Goal: Information Seeking & Learning: Learn about a topic

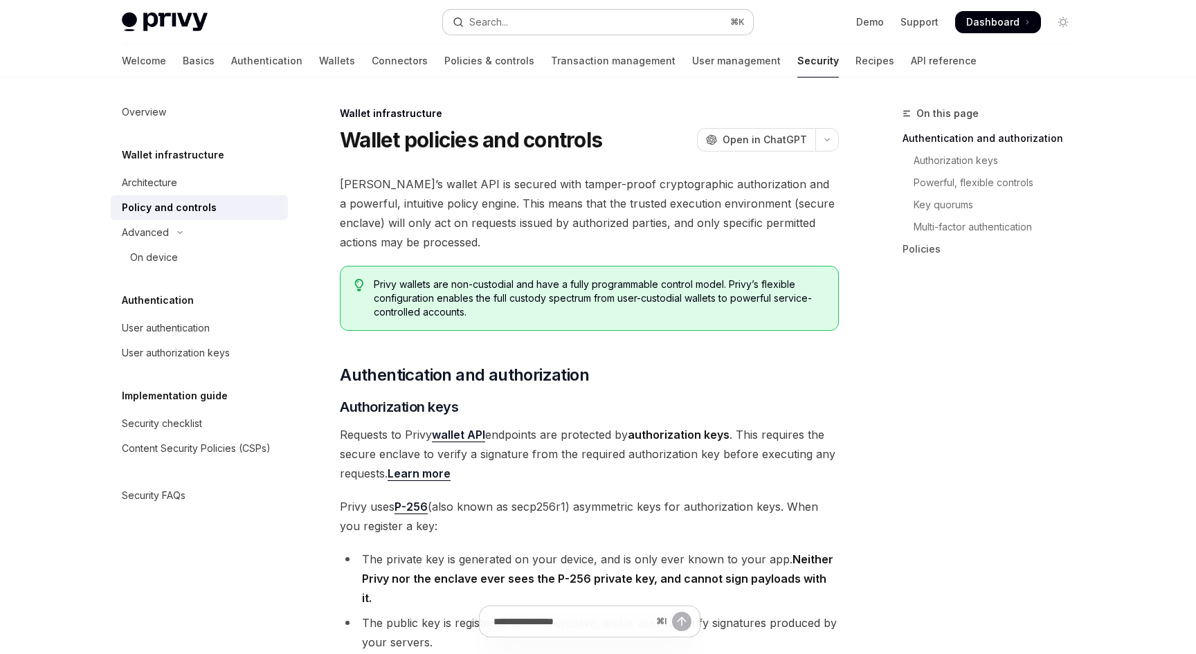
click at [538, 19] on button "Search... ⌘ K" at bounding box center [598, 22] width 310 height 25
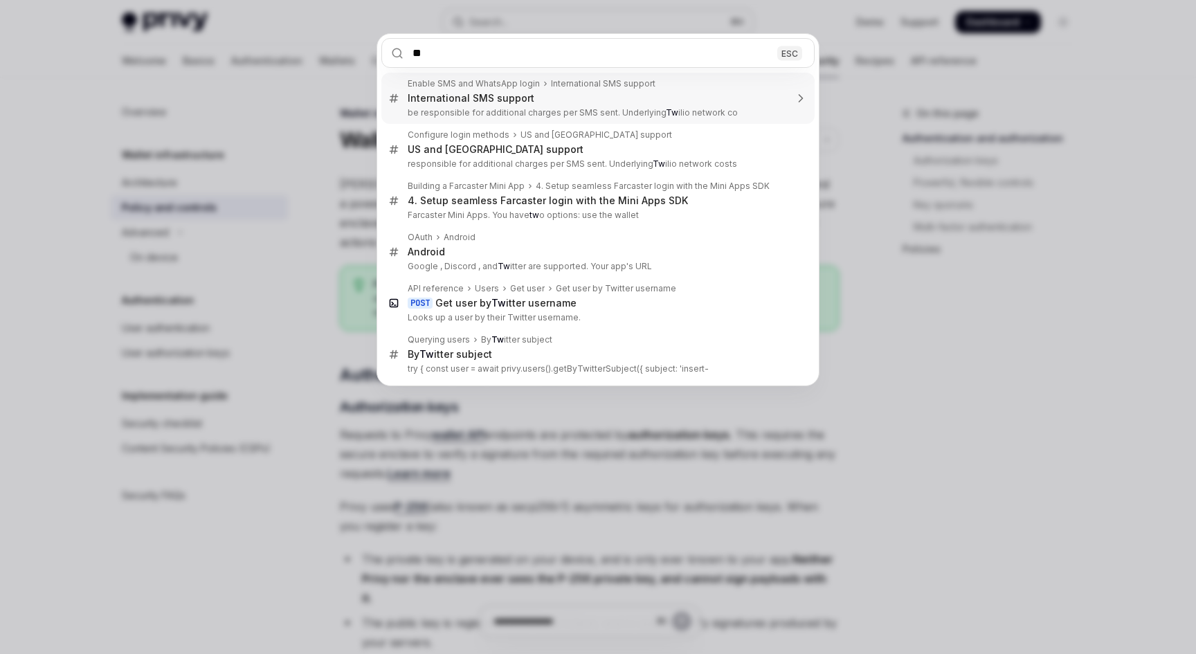
type input "***"
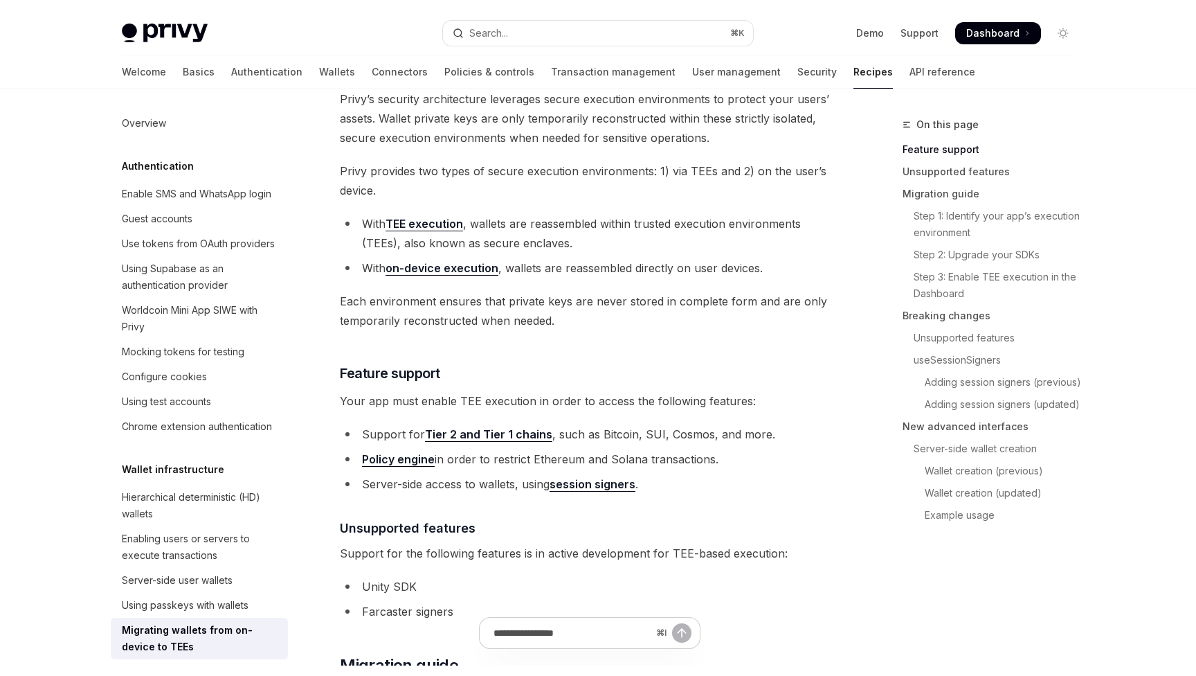
scroll to position [123, 0]
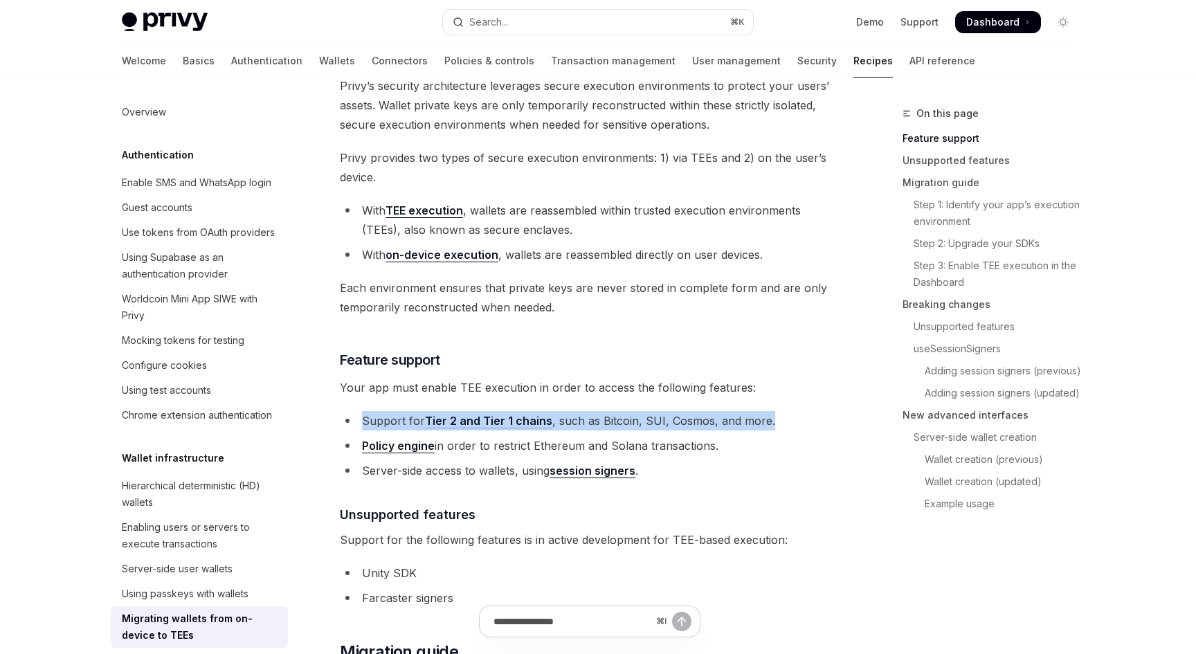
drag, startPoint x: 363, startPoint y: 421, endPoint x: 766, endPoint y: 415, distance: 402.2
click at [766, 415] on li "Support for Tier 2 and Tier 1 chains , such as Bitcoin, SUI, Cosmos, and more." at bounding box center [589, 420] width 499 height 19
copy li "Support for Tier 2 and Tier 1 chains , such as Bitcoin, SUI, Cosmos, and more."
click at [586, 424] on li "Support for Tier 2 and Tier 1 chains , such as Bitcoin, SUI, Cosmos, and more." at bounding box center [589, 420] width 499 height 19
click at [520, 424] on link "Tier 2 and Tier 1 chains" at bounding box center [488, 421] width 127 height 15
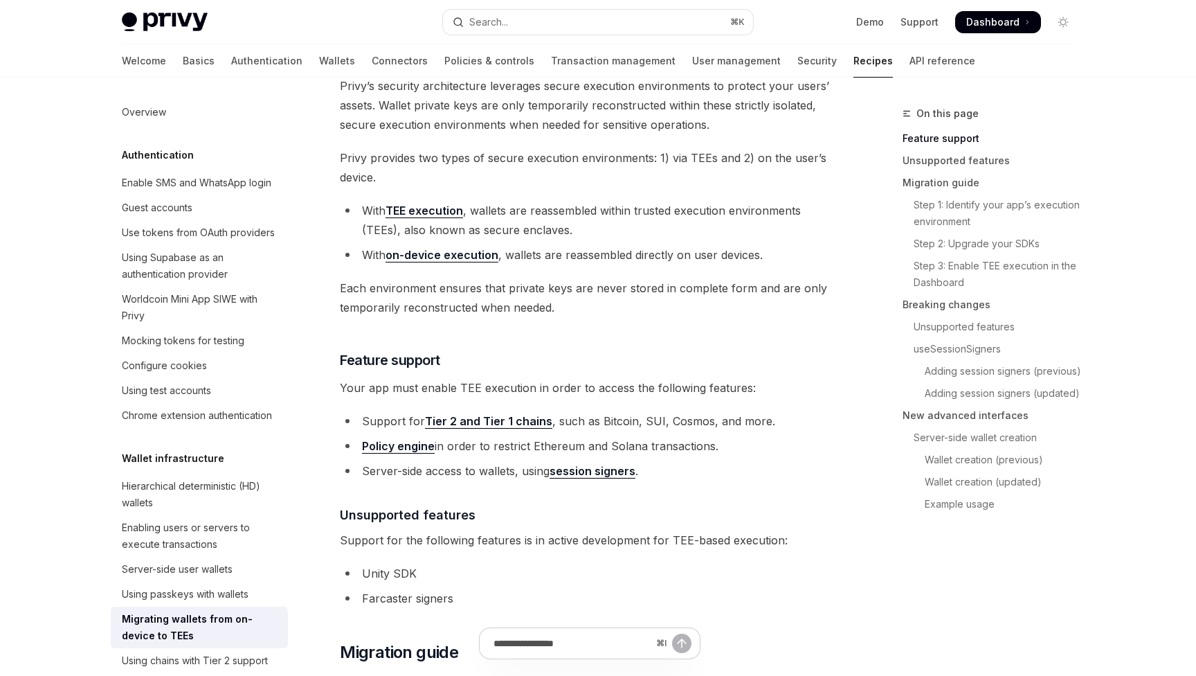
type textarea "*"
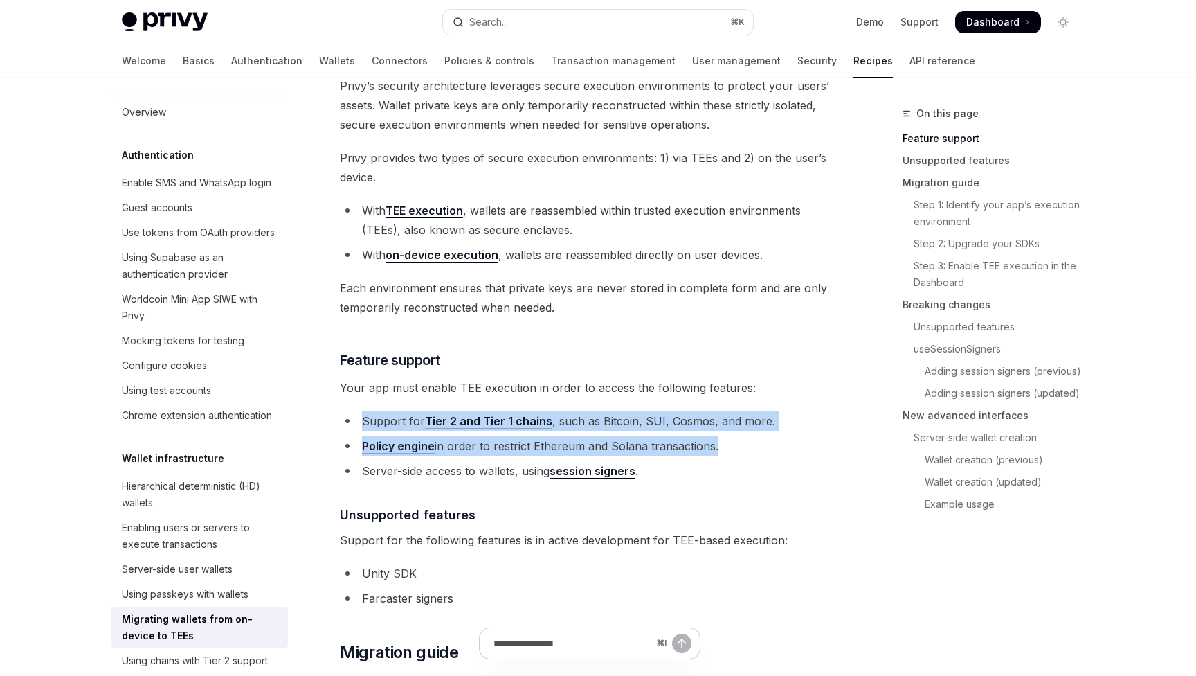
drag, startPoint x: 351, startPoint y: 395, endPoint x: 711, endPoint y: 443, distance: 363.2
click at [711, 443] on li "Policy engine in order to restrict Ethereum and Solana transactions." at bounding box center [589, 445] width 499 height 19
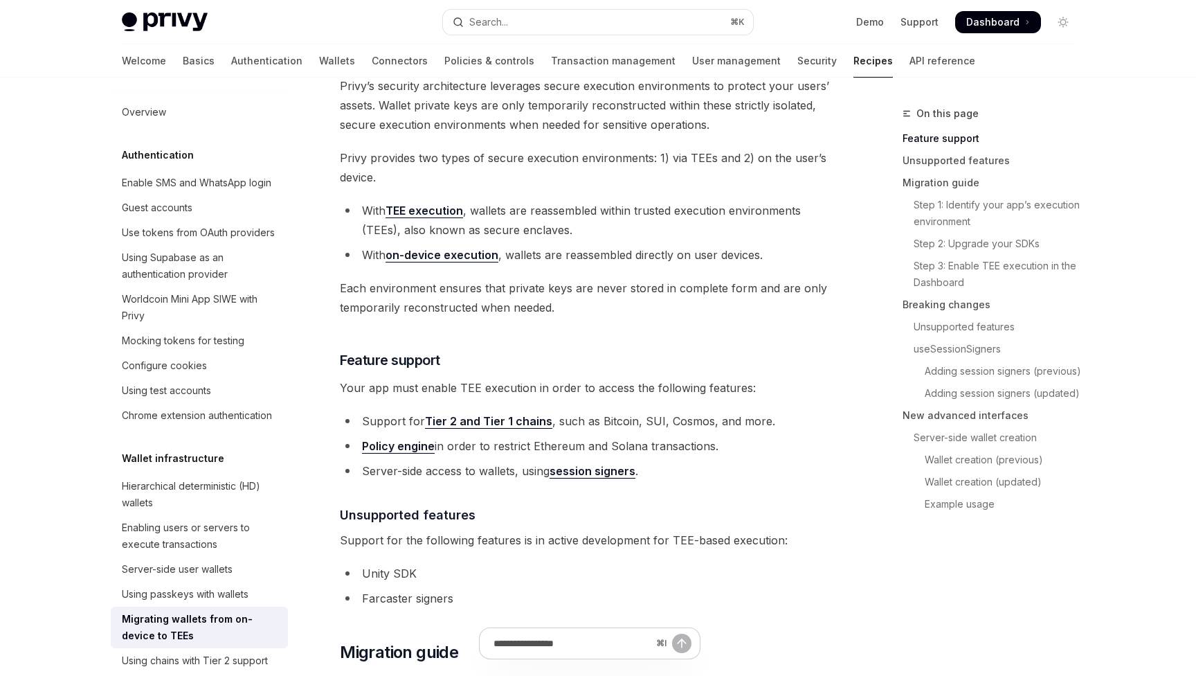
drag, startPoint x: 715, startPoint y: 445, endPoint x: 349, endPoint y: 415, distance: 367.4
click at [349, 415] on ul "Support for Tier 2 and Tier 1 chains , such as Bitcoin, SUI, Cosmos, and more. …" at bounding box center [589, 445] width 499 height 69
copy ul "Support for Tier 2 and Tier 1 chains , such as Bitcoin, SUI, Cosmos, and more. …"
click at [388, 411] on li "Support for Tier 2 and Tier 1 chains , such as Bitcoin, SUI, Cosmos, and more." at bounding box center [589, 420] width 499 height 19
drag, startPoint x: 728, startPoint y: 441, endPoint x: 358, endPoint y: 419, distance: 371.0
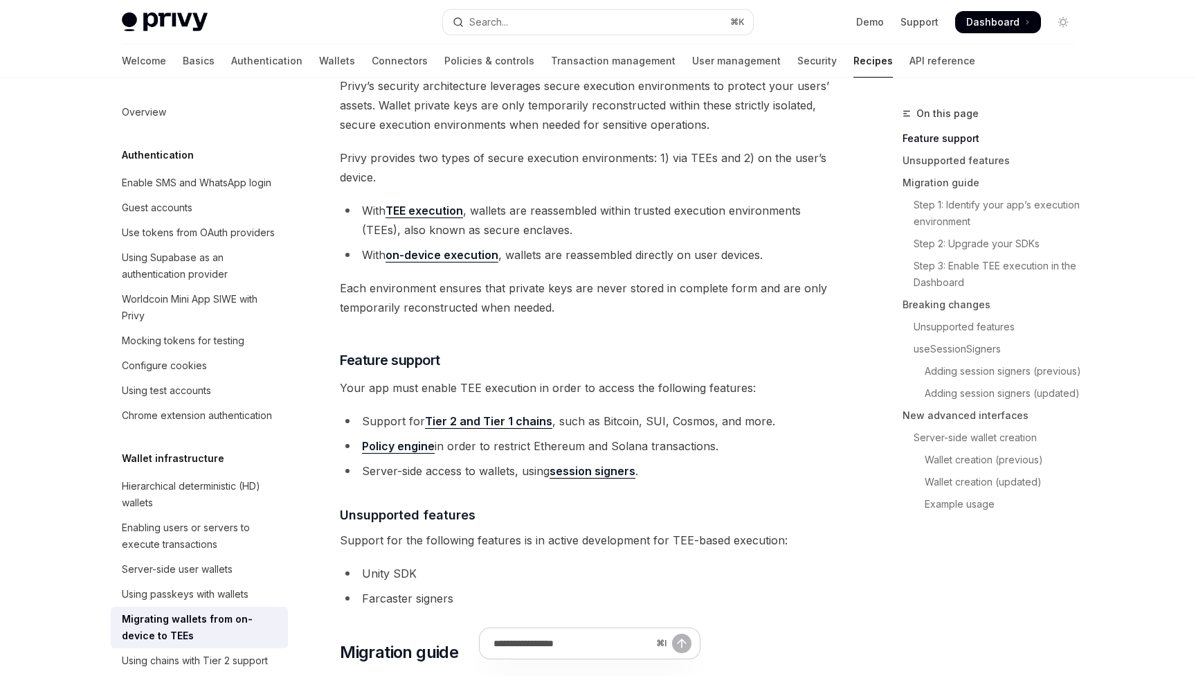
click at [358, 419] on ul "Support for Tier 2 and Tier 1 chains , such as Bitcoin, SUI, Cosmos, and more. …" at bounding box center [589, 445] width 499 height 69
copy ul "Support for Tier 2 and Tier 1 chains , such as Bitcoin, SUI, Cosmos, and more. …"
click at [623, 383] on span "Your app must enable TEE execution in order to access the following features:" at bounding box center [589, 387] width 499 height 19
click at [509, 415] on link "Tier 2 and Tier 1 chains" at bounding box center [488, 421] width 127 height 15
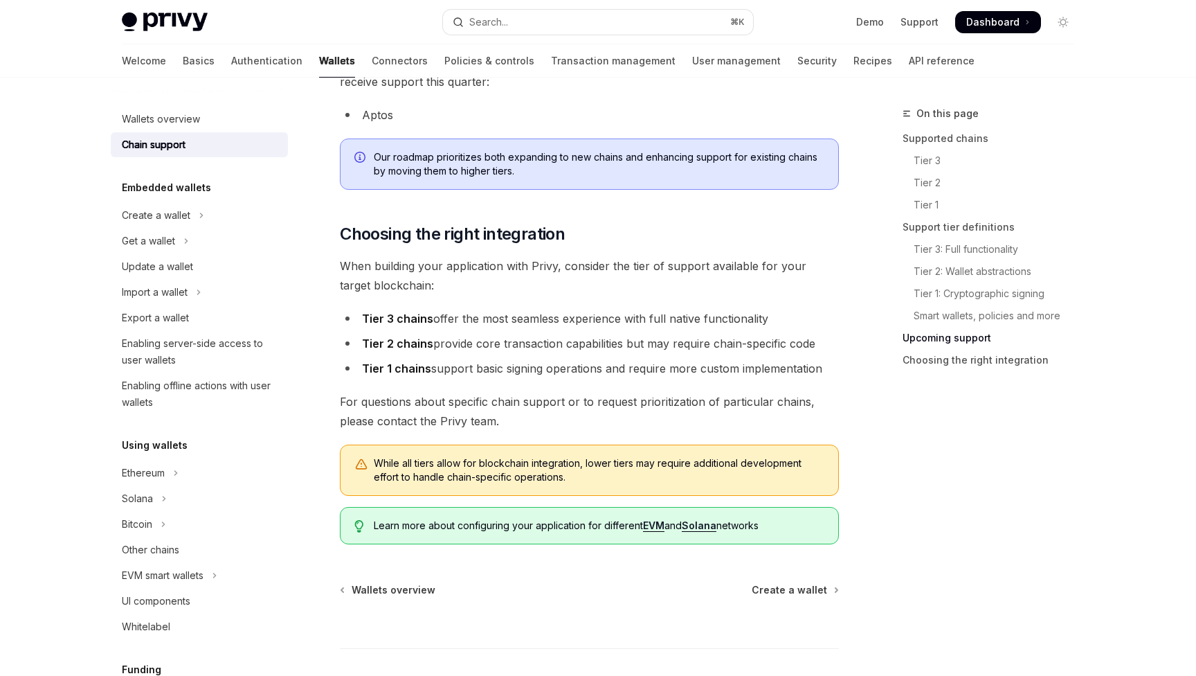
scroll to position [1651, 0]
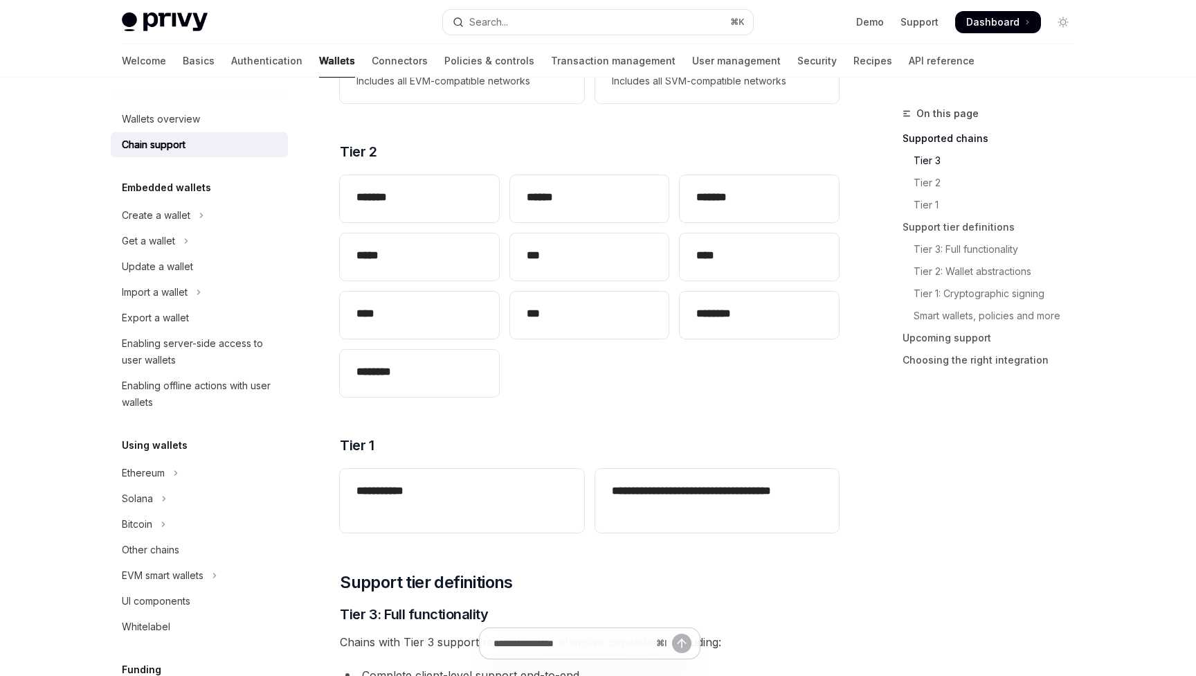
scroll to position [296, 0]
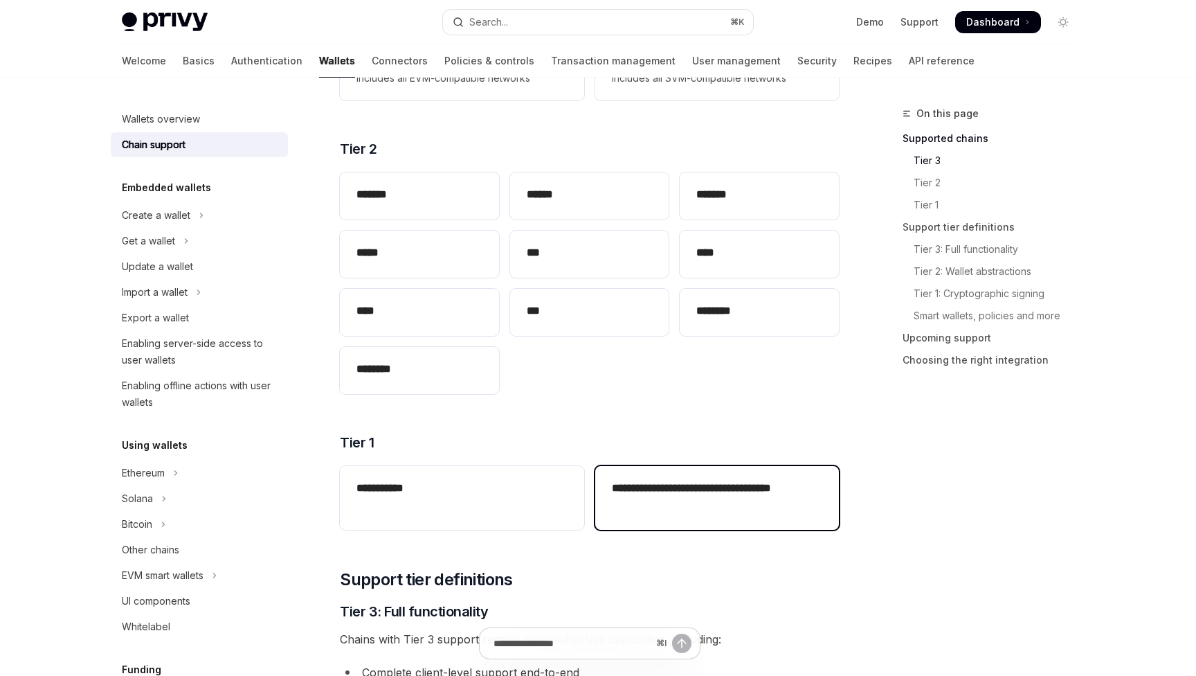
click at [690, 507] on h2 "**********" at bounding box center [717, 496] width 210 height 33
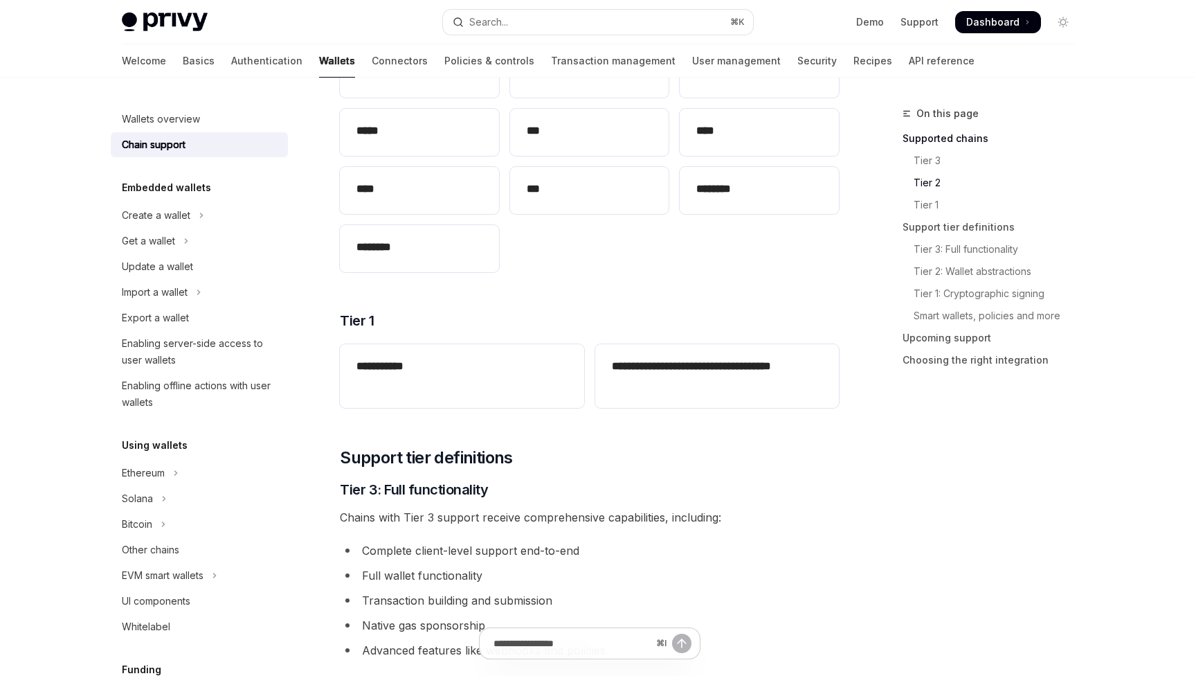
scroll to position [404, 0]
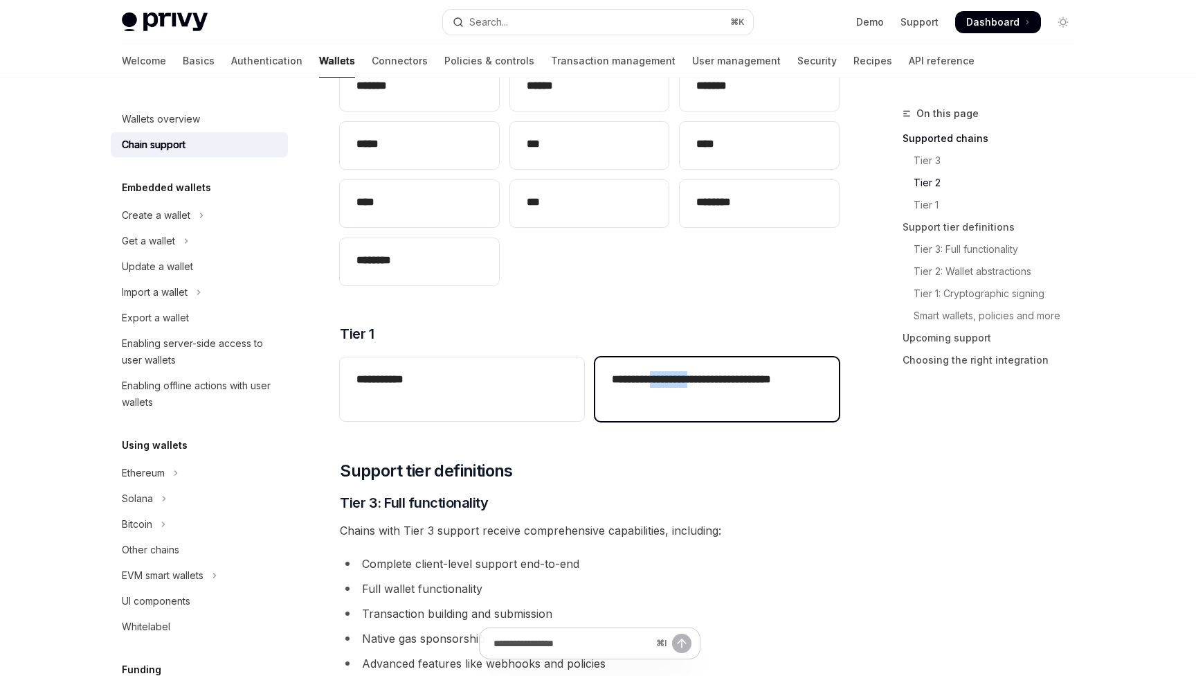
drag, startPoint x: 707, startPoint y: 381, endPoint x: 658, endPoint y: 380, distance: 49.2
click at [658, 380] on h2 "**********" at bounding box center [717, 387] width 210 height 33
drag, startPoint x: 658, startPoint y: 380, endPoint x: 776, endPoint y: 380, distance: 118.4
click at [776, 380] on h2 "**********" at bounding box center [717, 387] width 210 height 33
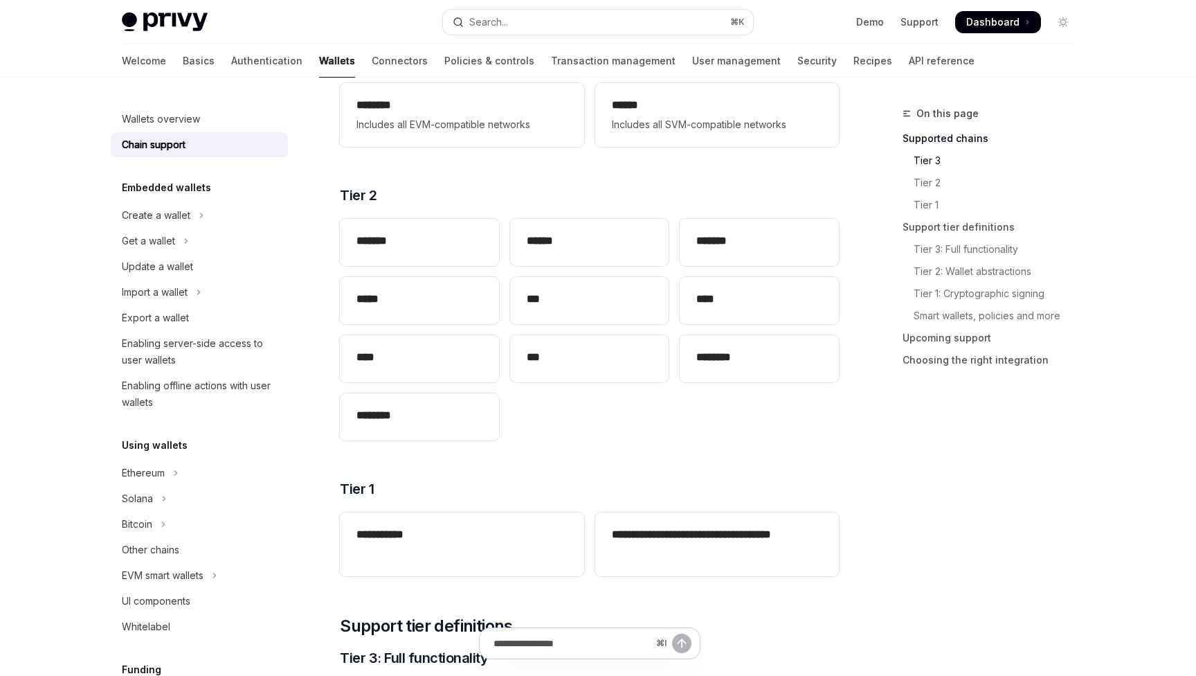
scroll to position [0, 0]
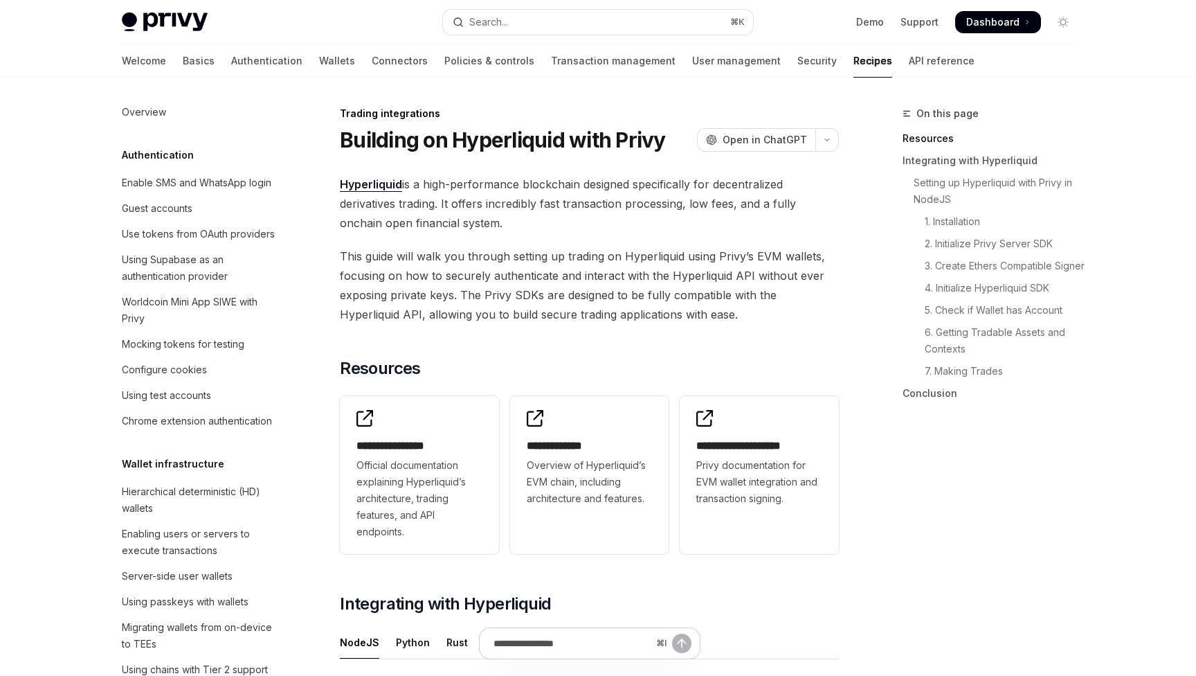
scroll to position [1265, 0]
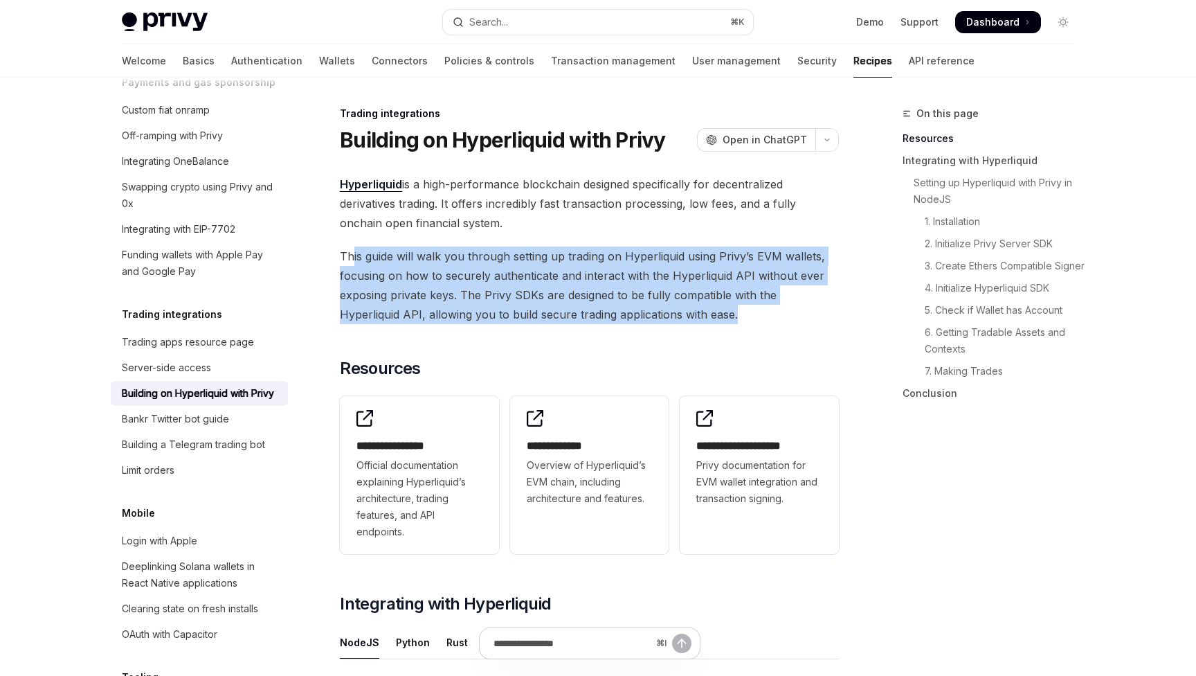
drag, startPoint x: 363, startPoint y: 259, endPoint x: 758, endPoint y: 314, distance: 398.4
click at [758, 314] on span "This guide will walk you through setting up trading on Hyperliquid using Privy’…" at bounding box center [589, 285] width 499 height 78
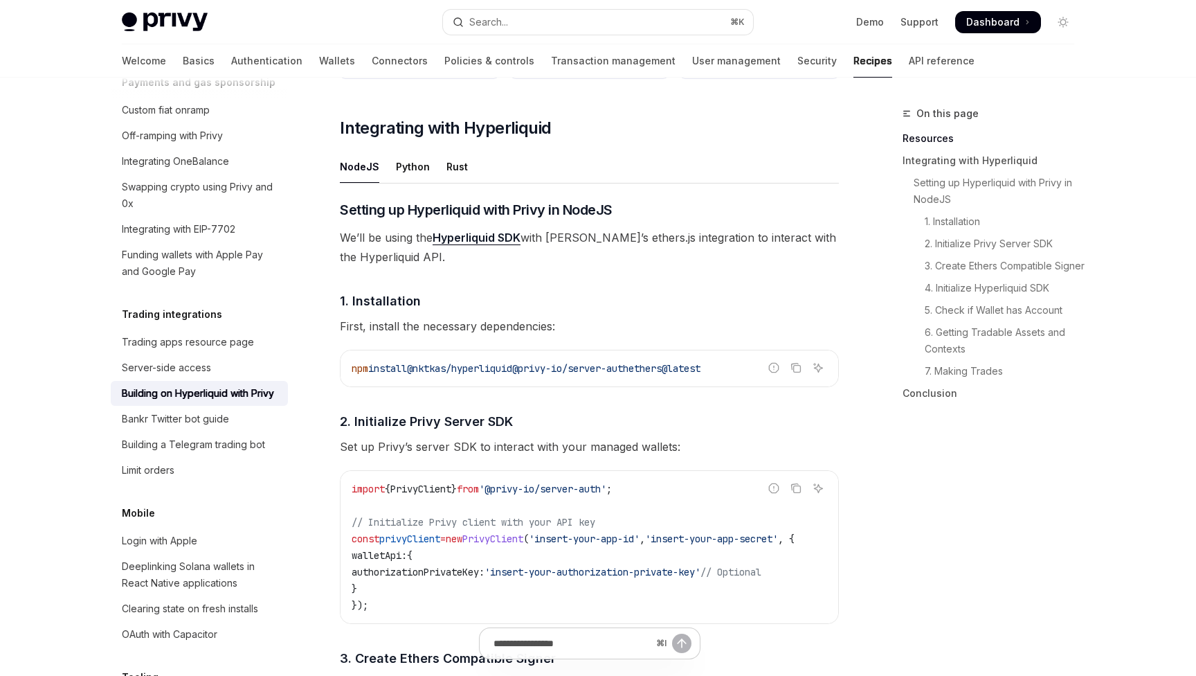
scroll to position [242, 0]
